Goal: Information Seeking & Learning: Compare options

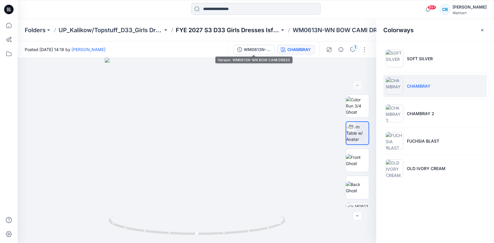
click at [261, 29] on p "FYE 2027 S3 D33 Girls Dresses Isfel/Topstuff" at bounding box center [228, 30] width 104 height 8
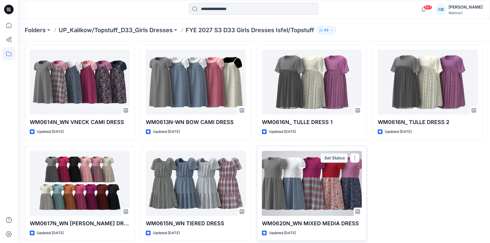
scroll to position [26, 0]
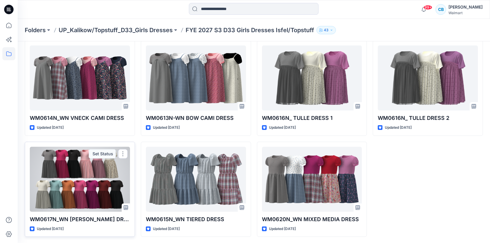
click at [96, 177] on div at bounding box center [80, 178] width 100 height 65
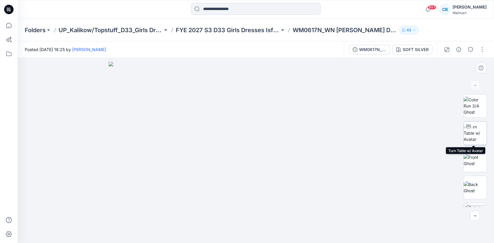
click at [476, 135] on img at bounding box center [475, 132] width 23 height 19
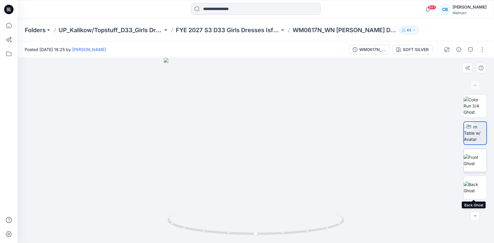
click at [476, 166] on img at bounding box center [475, 160] width 23 height 12
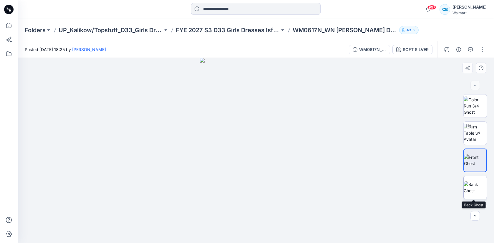
click at [476, 187] on img at bounding box center [475, 187] width 23 height 12
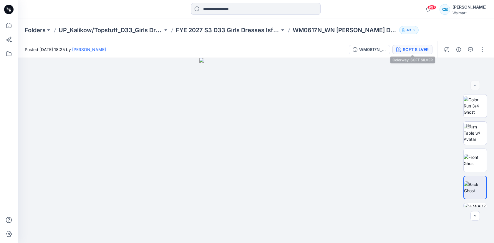
click at [407, 49] on div "SOFT SILVER" at bounding box center [416, 49] width 26 height 6
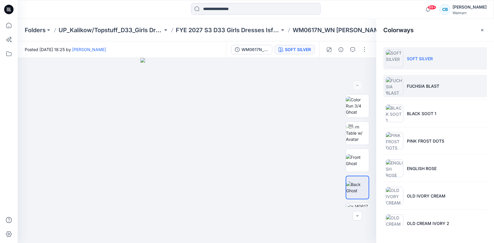
click at [414, 83] on p "FUCHSIA BLAST" at bounding box center [423, 86] width 32 height 6
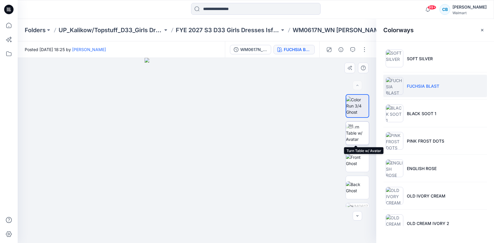
click at [361, 135] on img at bounding box center [357, 132] width 23 height 19
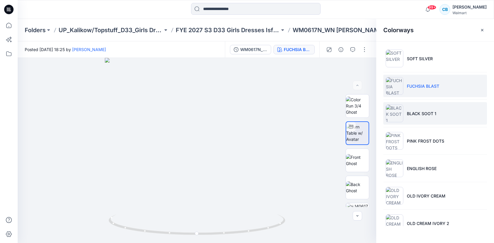
click at [411, 111] on p "BLACK SOOT 1" at bounding box center [421, 113] width 29 height 6
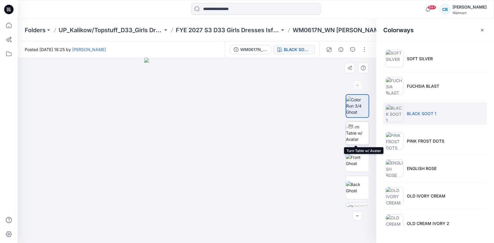
click at [354, 135] on img at bounding box center [357, 132] width 23 height 19
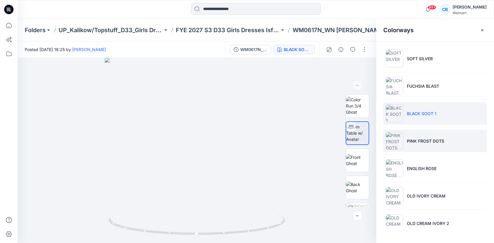
click at [398, 137] on img at bounding box center [395, 141] width 18 height 18
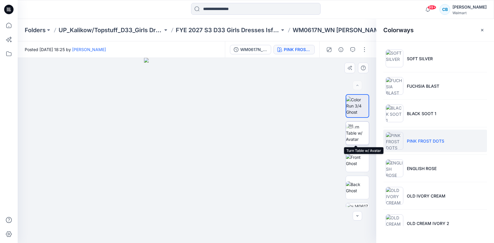
click at [359, 134] on img at bounding box center [357, 132] width 23 height 19
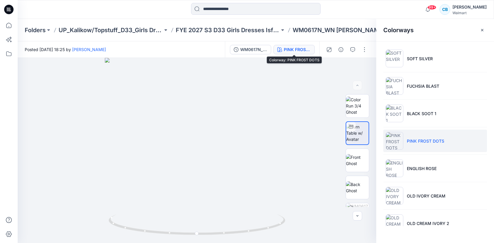
click at [298, 50] on div "PINK FROST DOTS" at bounding box center [297, 49] width 27 height 6
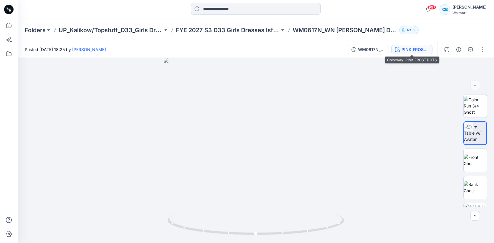
click at [419, 47] on div "PINK FROST DOTS" at bounding box center [415, 49] width 27 height 6
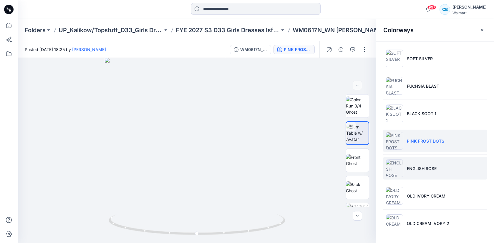
click at [421, 164] on li "ENGLISH ROSE" at bounding box center [436, 168] width 104 height 22
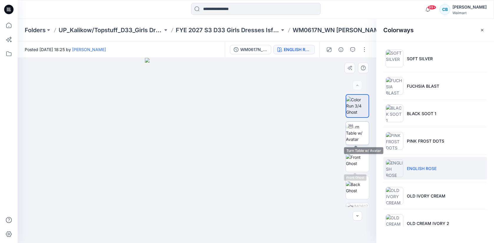
click at [363, 133] on img at bounding box center [357, 132] width 23 height 19
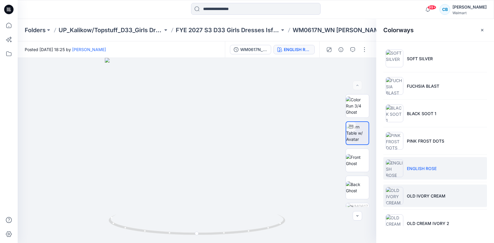
click at [424, 192] on p "OLD IVORY CREAM" at bounding box center [426, 195] width 39 height 6
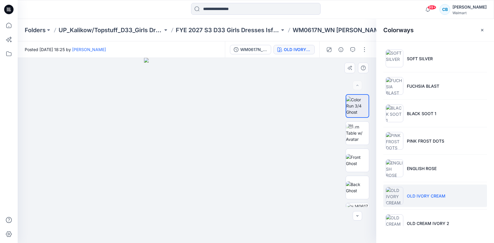
click at [346, 160] on div at bounding box center [358, 160] width 24 height 24
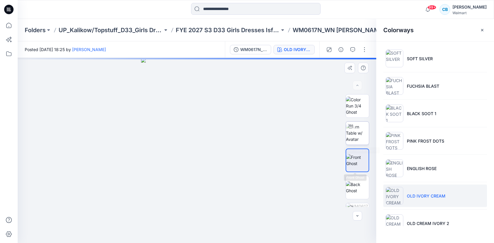
click at [357, 131] on img at bounding box center [357, 132] width 23 height 19
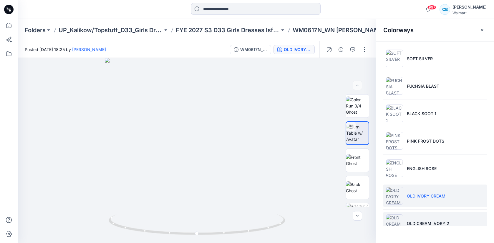
click at [403, 221] on img at bounding box center [395, 223] width 18 height 18
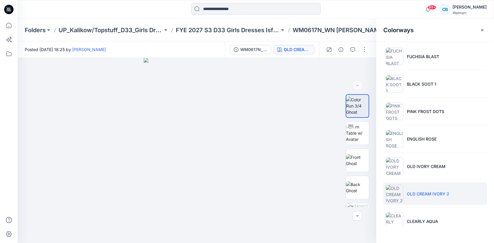
scroll to position [31, 0]
click at [357, 135] on img at bounding box center [357, 132] width 23 height 19
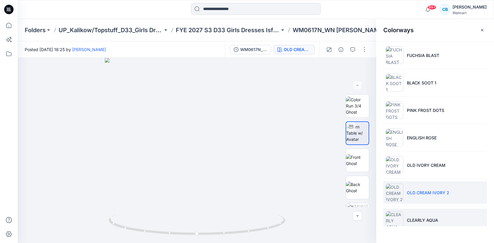
click at [422, 217] on p "CLEARLY AQUA" at bounding box center [422, 220] width 31 height 6
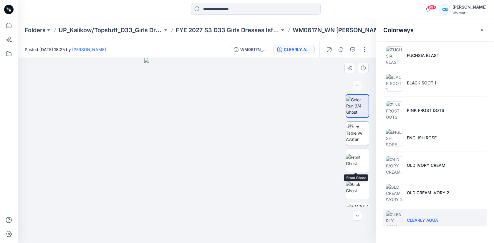
click at [356, 137] on img at bounding box center [357, 132] width 23 height 19
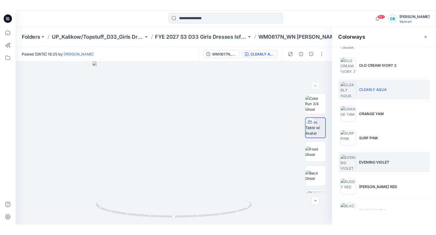
scroll to position [183, 0]
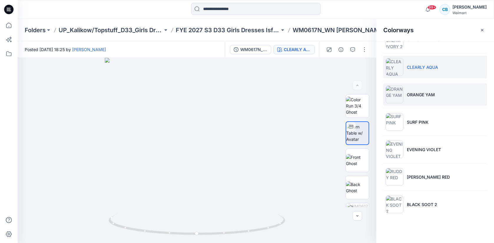
click at [441, 90] on li "ORANGE YAM" at bounding box center [436, 94] width 104 height 22
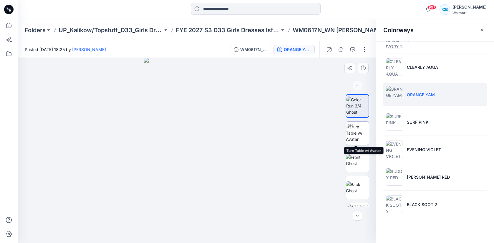
click at [356, 134] on img at bounding box center [357, 132] width 23 height 19
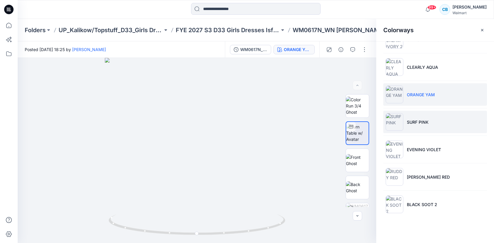
click at [421, 123] on p "SURF PINK" at bounding box center [418, 122] width 22 height 6
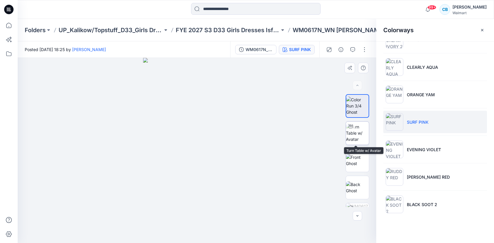
drag, startPoint x: 359, startPoint y: 136, endPoint x: 346, endPoint y: 130, distance: 15.0
click at [359, 137] on img at bounding box center [357, 132] width 23 height 19
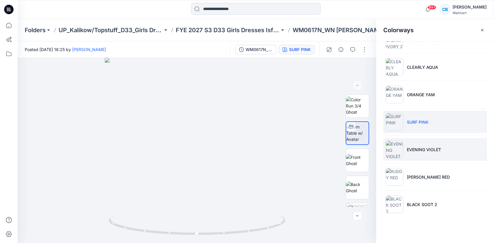
click at [403, 151] on li "EVENING VIOLET" at bounding box center [436, 149] width 104 height 22
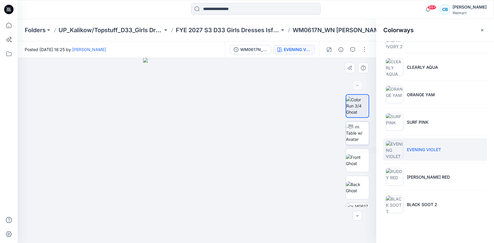
click at [360, 135] on img at bounding box center [357, 132] width 23 height 19
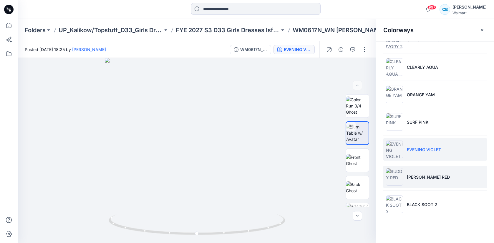
click at [438, 180] on li "[PERSON_NAME] RED" at bounding box center [436, 176] width 104 height 22
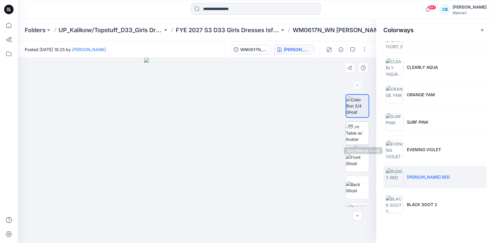
click at [357, 135] on img at bounding box center [357, 132] width 23 height 19
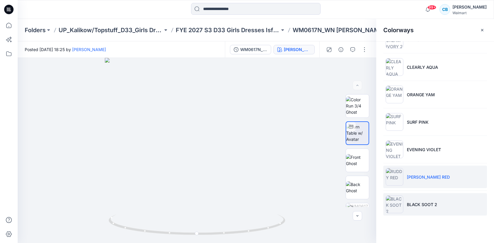
click at [416, 206] on p "BLACK SOOT 2" at bounding box center [422, 204] width 30 height 6
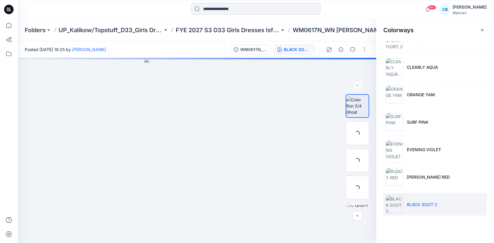
click at [407, 206] on p "BLACK SOOT 2" at bounding box center [422, 204] width 30 height 6
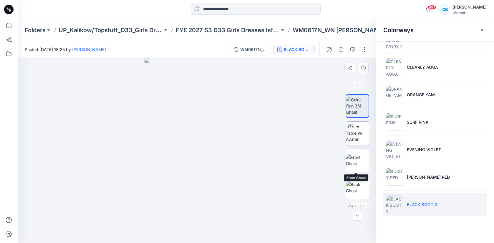
click at [357, 138] on img at bounding box center [357, 132] width 23 height 19
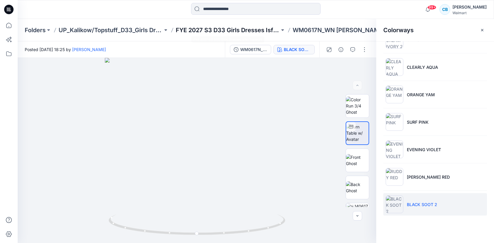
click at [252, 27] on p "FYE 2027 S3 D33 Girls Dresses Isfel/Topstuff" at bounding box center [228, 30] width 104 height 8
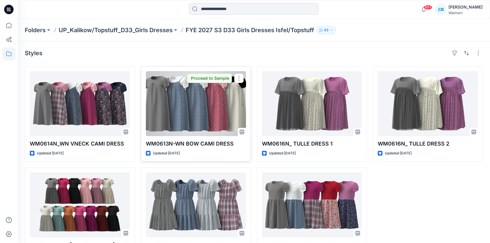
click at [163, 100] on div at bounding box center [196, 103] width 100 height 65
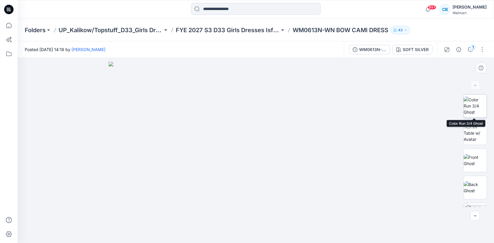
click at [470, 107] on img at bounding box center [475, 105] width 23 height 19
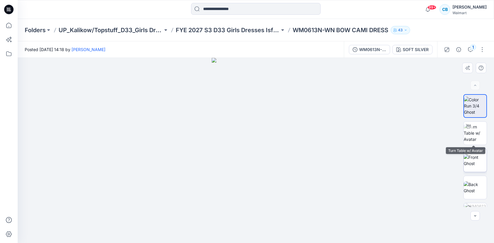
click at [473, 154] on img at bounding box center [475, 160] width 23 height 12
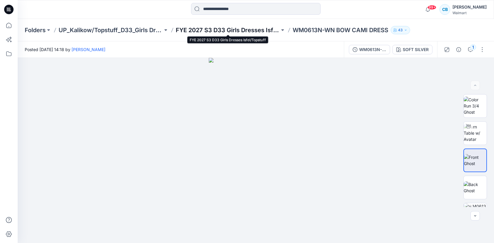
click at [226, 30] on p "FYE 2027 S3 D33 Girls Dresses Isfel/Topstuff" at bounding box center [228, 30] width 104 height 8
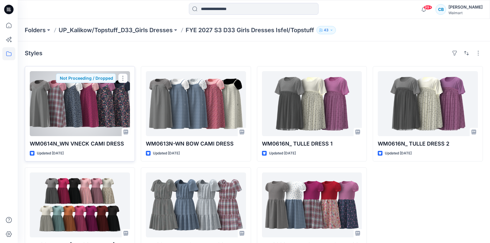
click at [124, 114] on div at bounding box center [80, 103] width 100 height 65
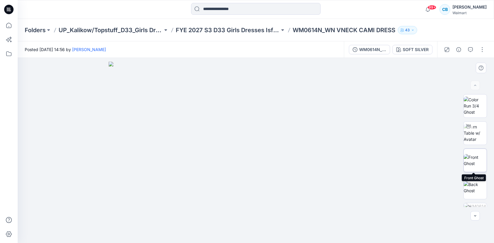
click at [478, 159] on img at bounding box center [475, 160] width 23 height 12
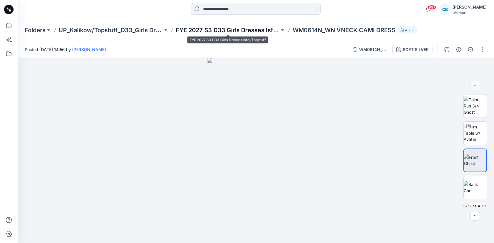
click at [221, 33] on p "FYE 2027 S3 D33 Girls Dresses Isfel/Topstuff" at bounding box center [228, 30] width 104 height 8
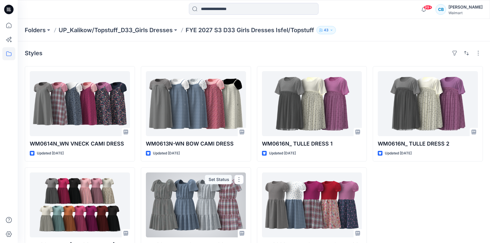
click at [178, 203] on div at bounding box center [196, 204] width 100 height 65
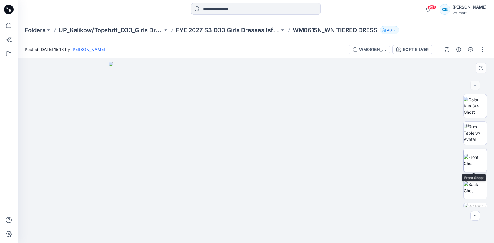
click at [476, 159] on img at bounding box center [475, 160] width 23 height 12
click at [263, 28] on p "FYE 2027 S3 D33 Girls Dresses Isfel/Topstuff" at bounding box center [228, 30] width 104 height 8
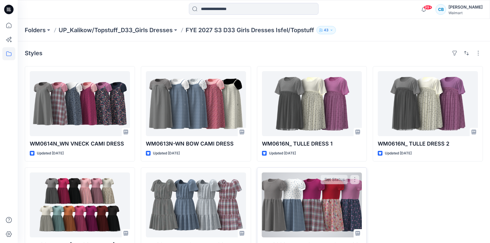
click at [279, 205] on div at bounding box center [312, 204] width 100 height 65
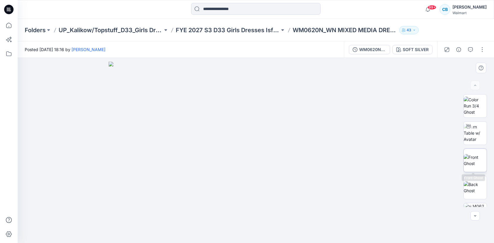
click at [476, 161] on img at bounding box center [475, 160] width 23 height 12
click at [249, 32] on p "FYE 2027 S3 D33 Girls Dresses Isfel/Topstuff" at bounding box center [228, 30] width 104 height 8
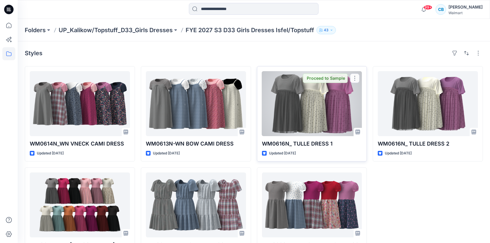
click at [322, 96] on div at bounding box center [312, 103] width 100 height 65
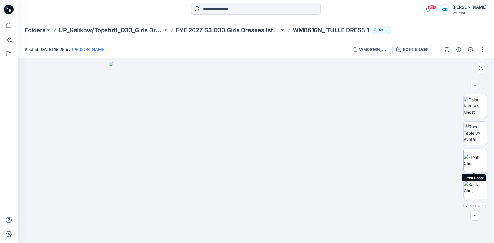
click at [477, 158] on img at bounding box center [475, 160] width 23 height 12
